Goal: Task Accomplishment & Management: Manage account settings

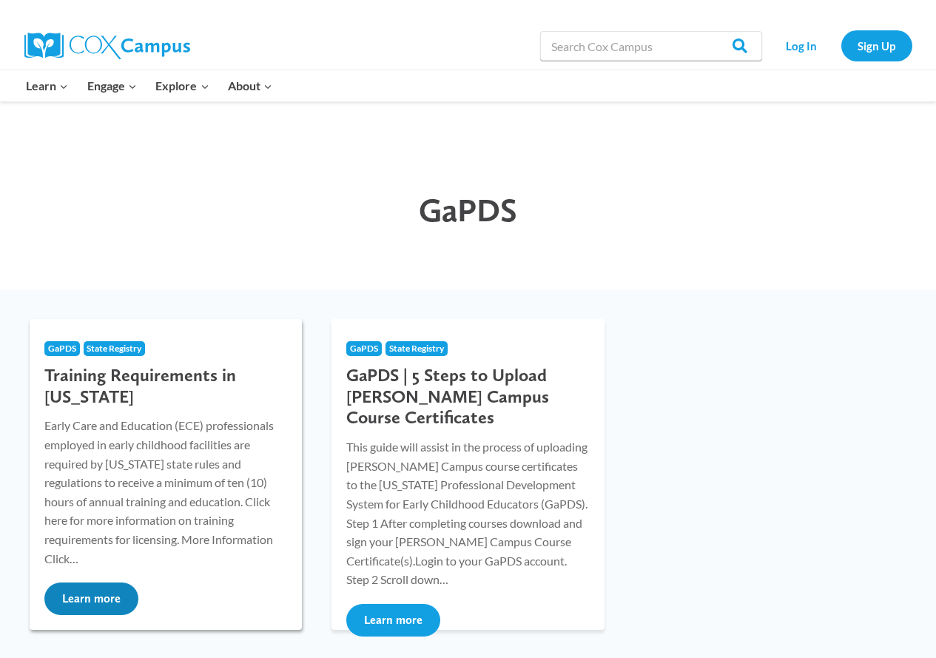
click at [112, 605] on button "Learn more" at bounding box center [91, 598] width 94 height 33
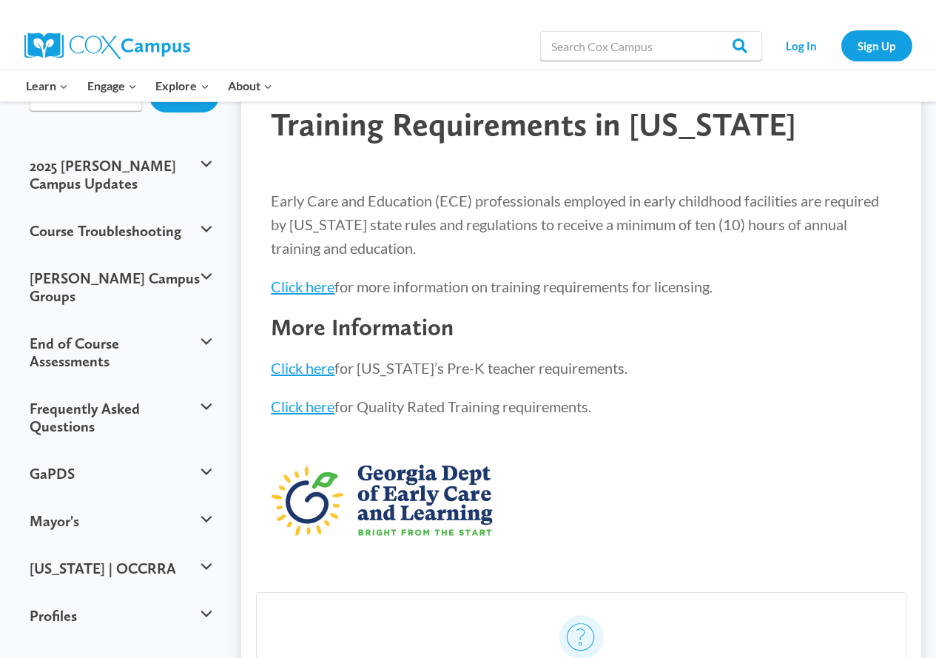
scroll to position [103, 0]
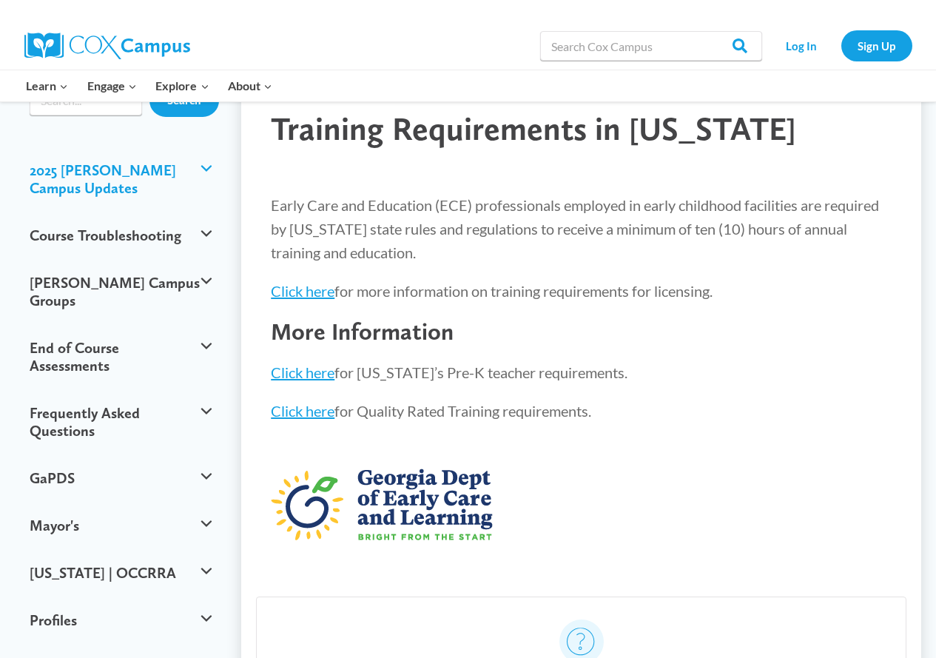
click at [204, 167] on button "2025 Cox Campus Updates" at bounding box center [120, 179] width 197 height 65
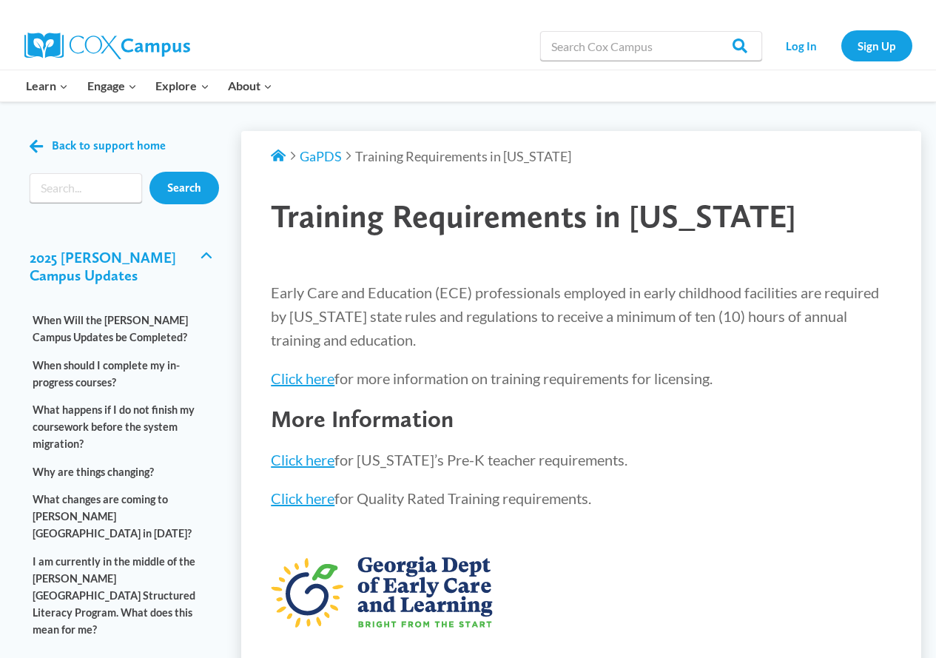
scroll to position [0, 0]
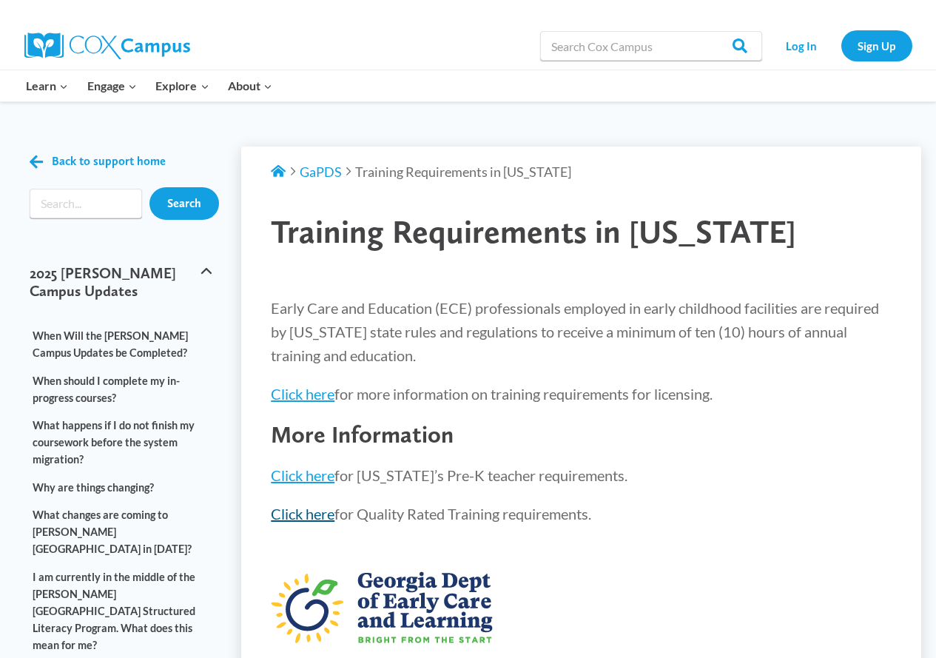
click at [296, 513] on link "Click here" at bounding box center [303, 514] width 64 height 18
click at [796, 45] on link "Log In" at bounding box center [802, 45] width 64 height 30
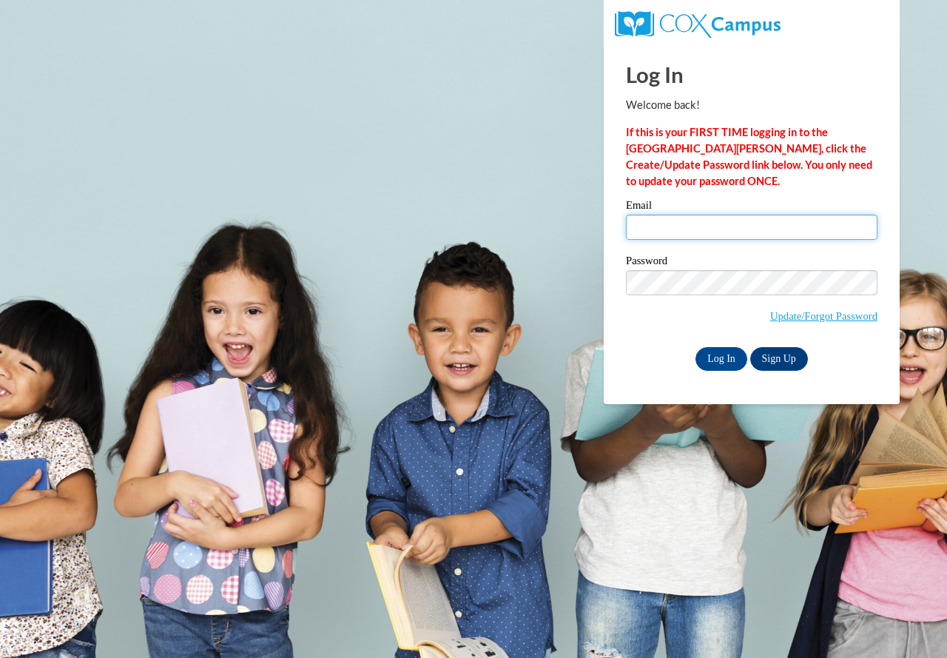
click at [648, 226] on input "Email" at bounding box center [752, 227] width 252 height 25
type input "[EMAIL_ADDRESS][DOMAIN_NAME]"
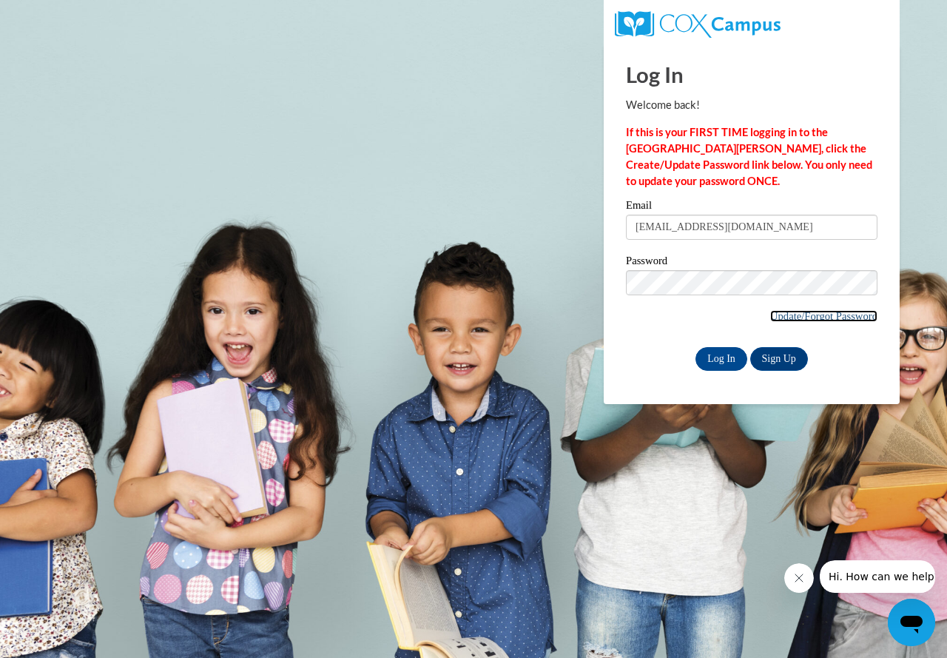
click at [806, 318] on link "Update/Forgot Password" at bounding box center [823, 316] width 107 height 12
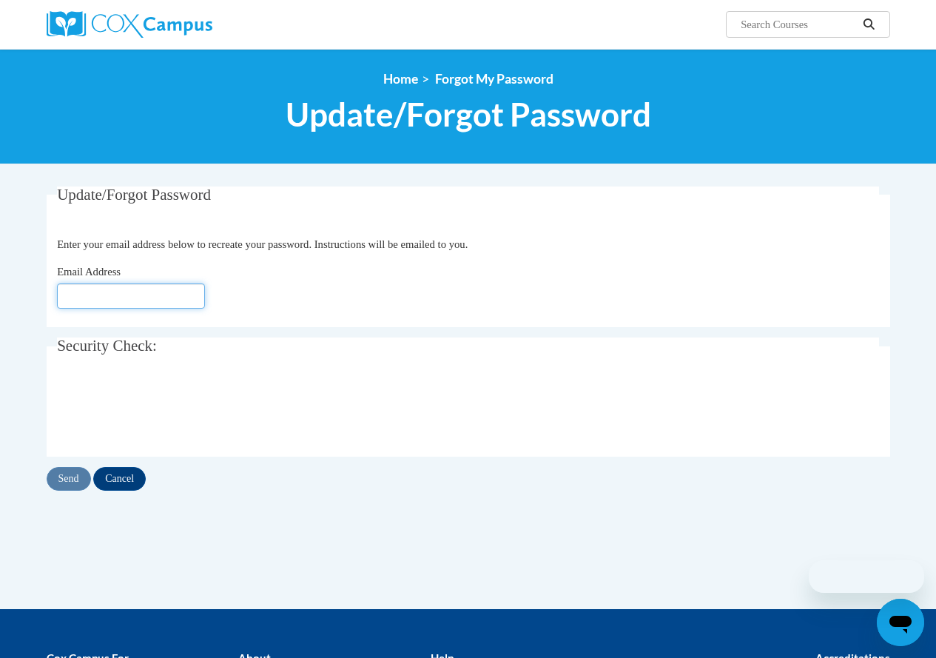
drag, startPoint x: 0, startPoint y: 0, endPoint x: 73, endPoint y: 292, distance: 301.2
click at [73, 292] on input "Email Address" at bounding box center [131, 295] width 148 height 25
type input "[EMAIL_ADDRESS][DOMAIN_NAME]"
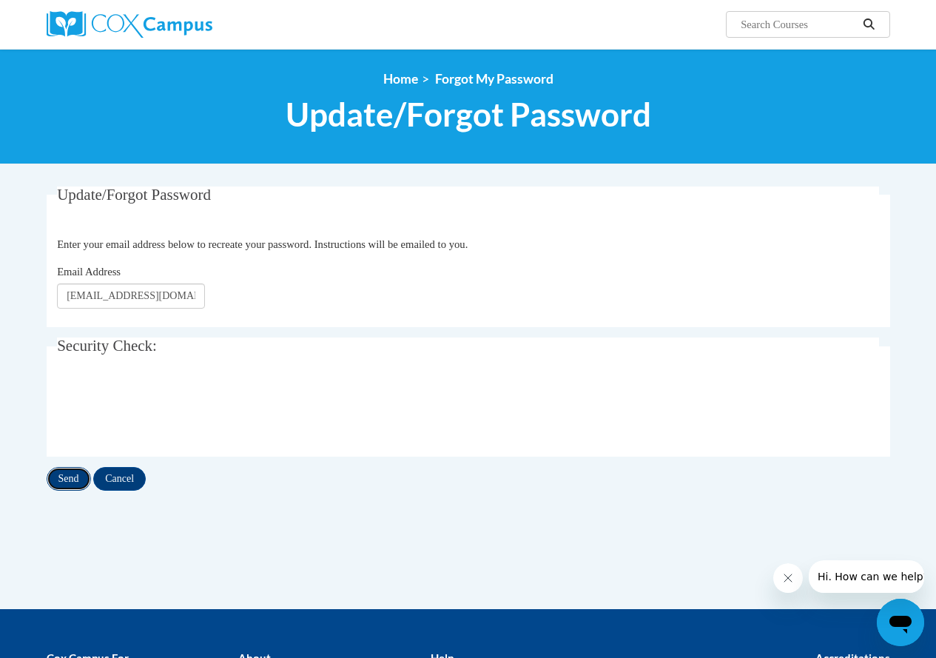
click at [61, 479] on input "Send" at bounding box center [69, 479] width 44 height 24
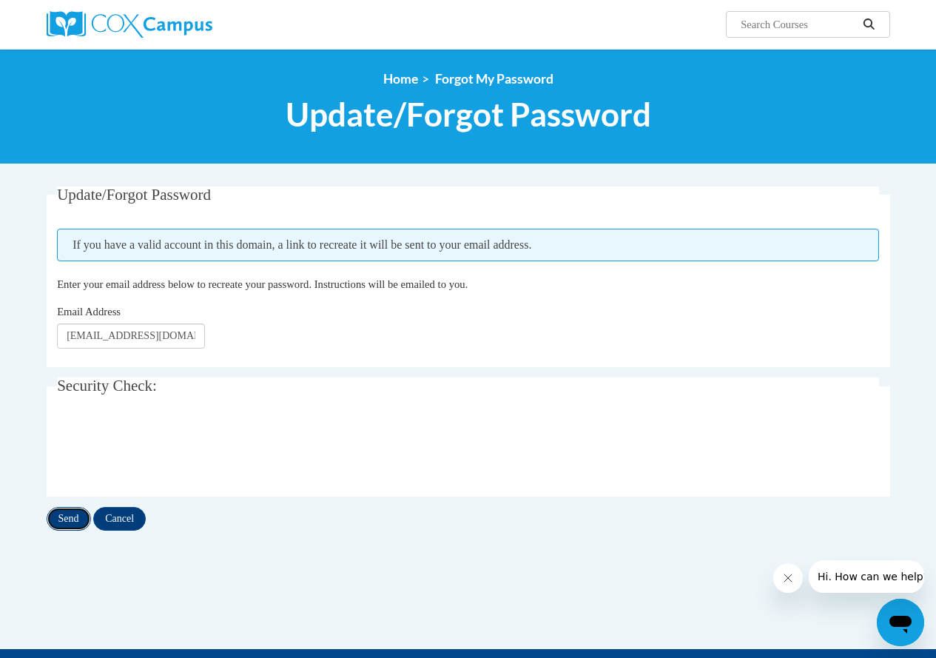
click at [71, 521] on input "Send" at bounding box center [69, 519] width 44 height 24
click at [67, 517] on input "Send" at bounding box center [69, 519] width 44 height 24
